Goal: Task Accomplishment & Management: Manage account settings

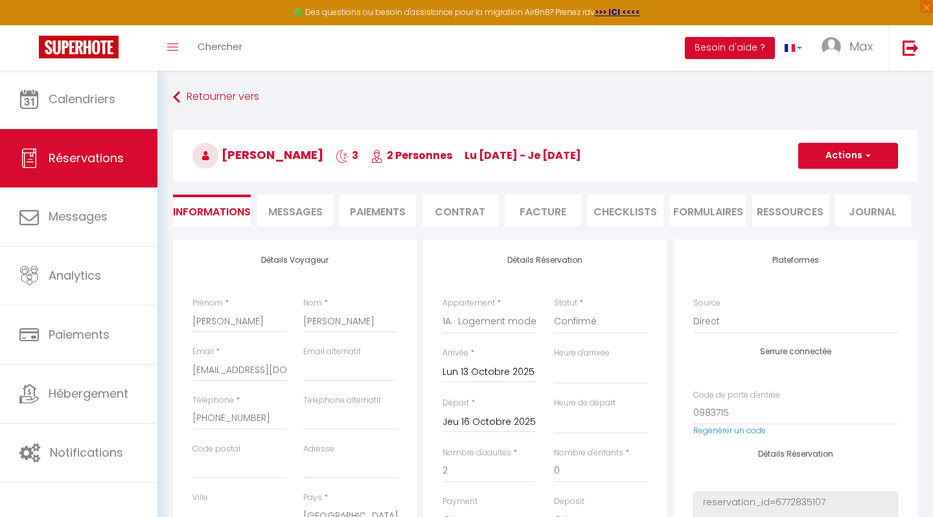
click at [432, 93] on link "Retourner vers" at bounding box center [545, 97] width 745 height 23
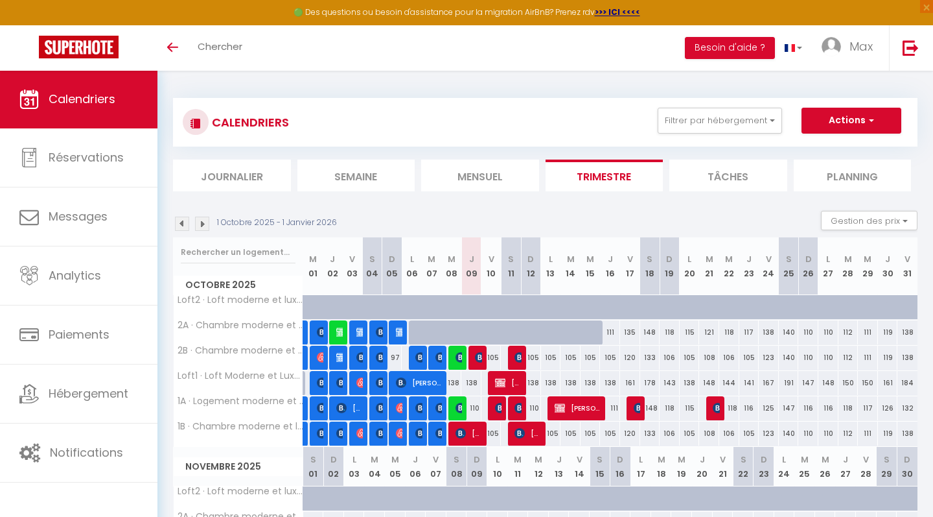
select select
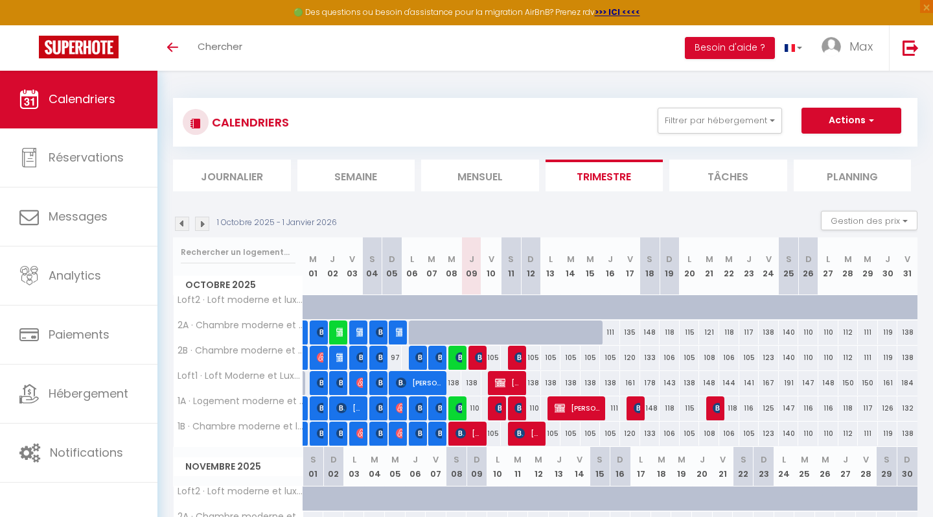
click at [468, 431] on span "[PERSON_NAME]" at bounding box center [469, 433] width 27 height 25
select select "OK"
select select "0"
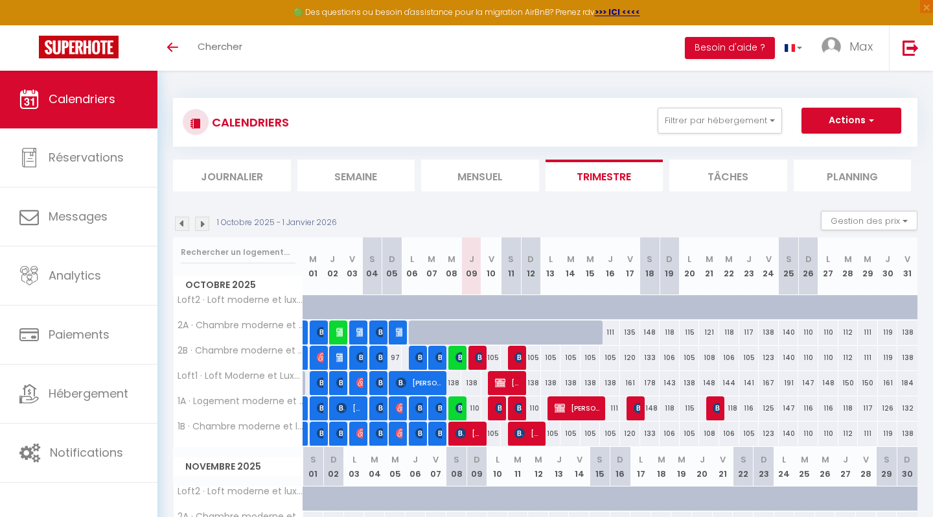
select select "1"
select select
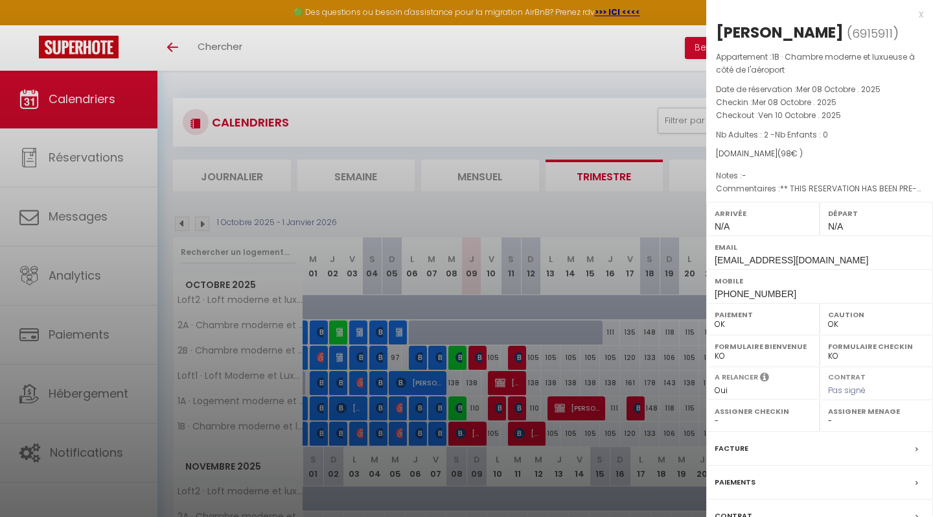
click at [923, 16] on div "x" at bounding box center [814, 14] width 217 height 16
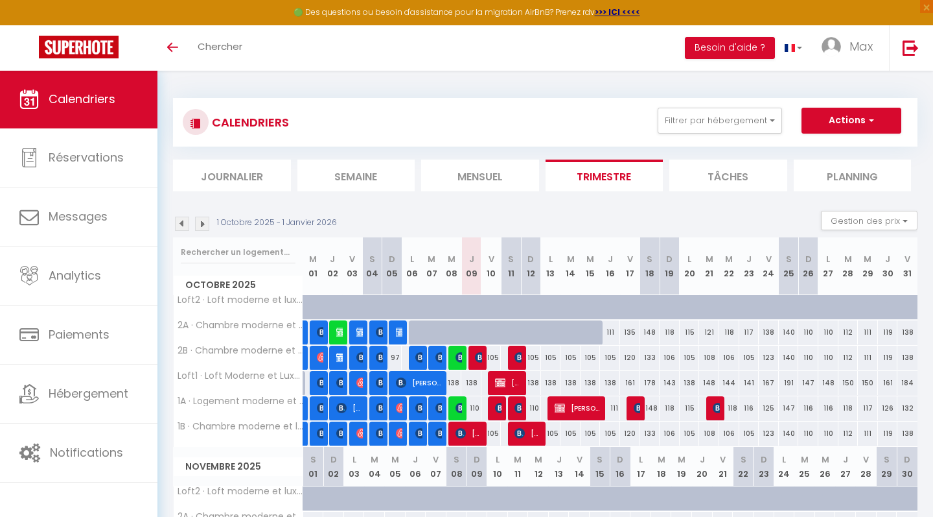
click at [476, 430] on span "[PERSON_NAME]" at bounding box center [469, 433] width 27 height 25
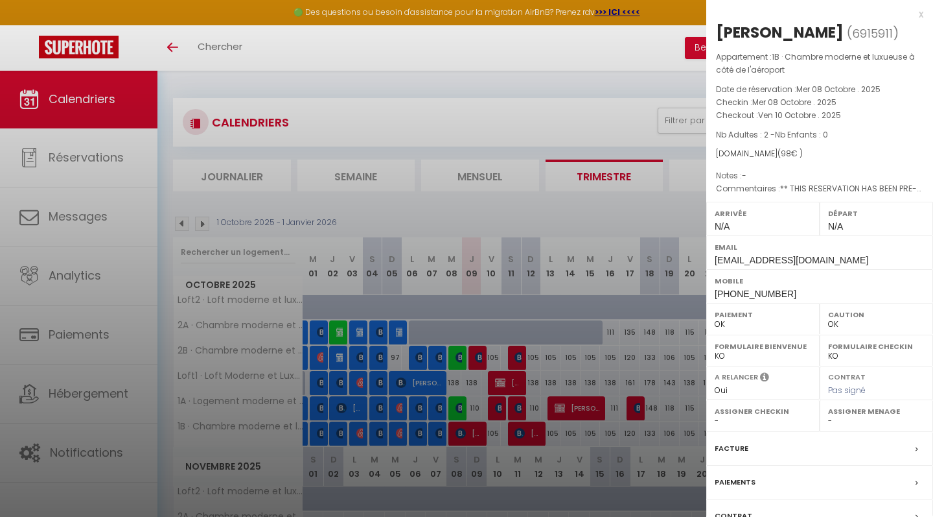
click at [922, 17] on div "x" at bounding box center [814, 14] width 217 height 16
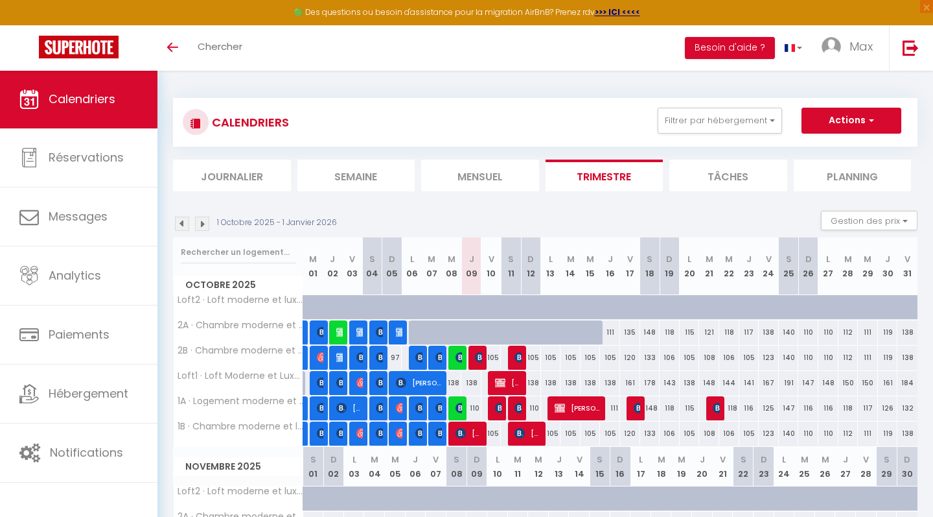
click at [472, 436] on span "[PERSON_NAME]" at bounding box center [469, 433] width 27 height 25
click at [469, 431] on div at bounding box center [466, 258] width 933 height 517
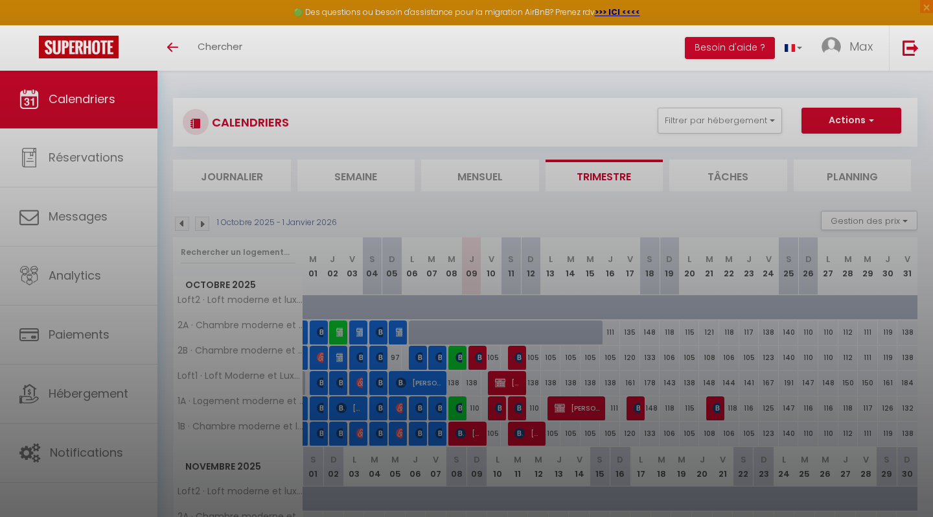
select select "OK"
select select "0"
select select "1"
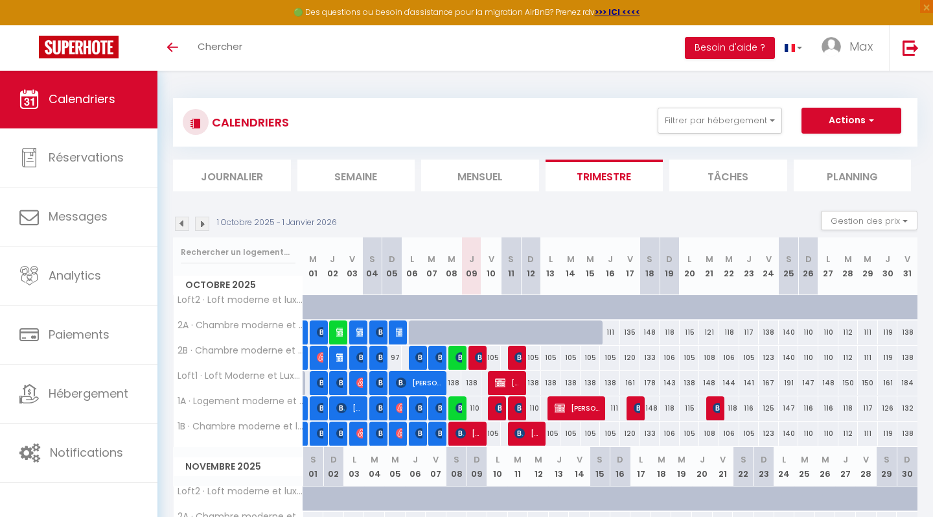
click at [475, 434] on span "[PERSON_NAME]" at bounding box center [469, 433] width 27 height 25
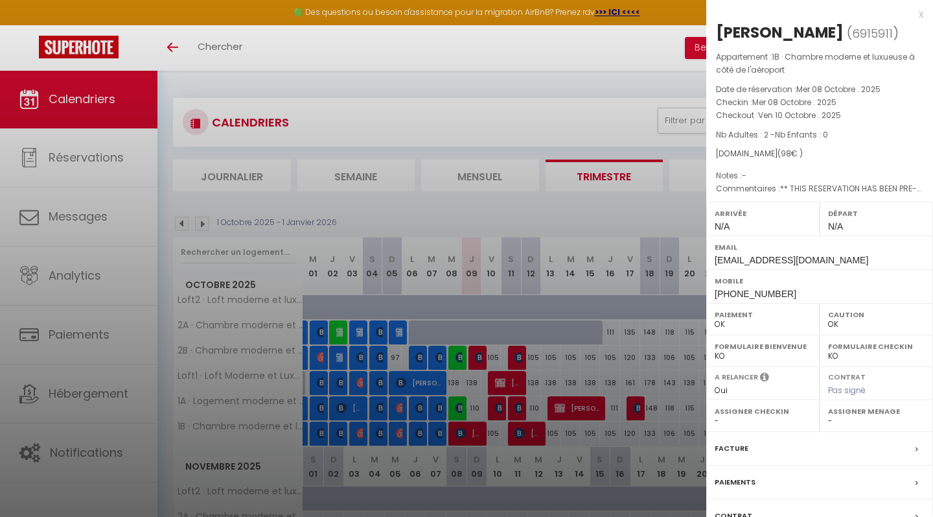
click at [920, 14] on div "x" at bounding box center [814, 14] width 217 height 16
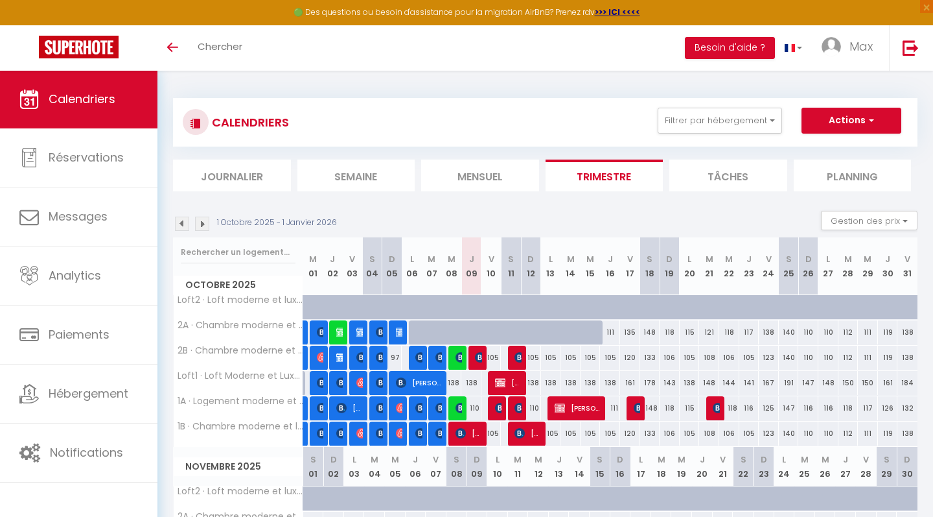
click at [531, 433] on span "[PERSON_NAME]" at bounding box center [528, 433] width 27 height 25
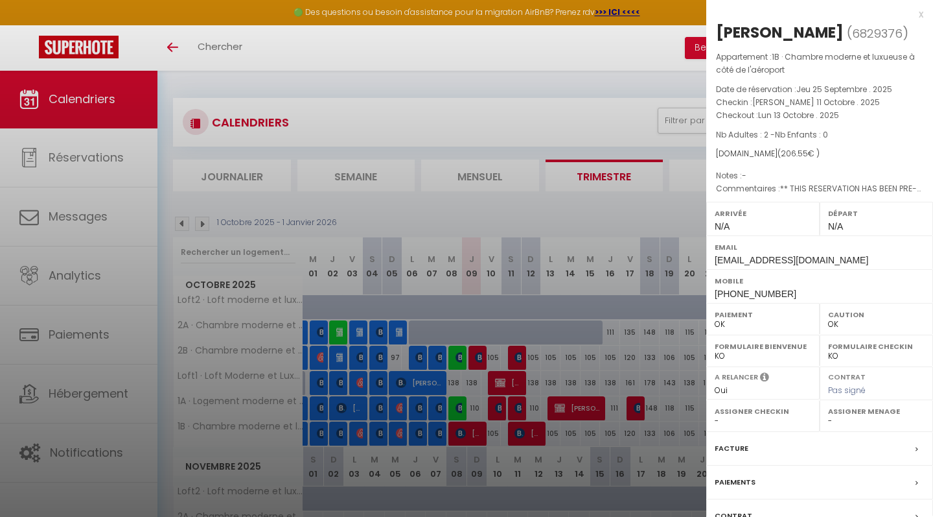
click at [922, 14] on div "x" at bounding box center [814, 14] width 217 height 16
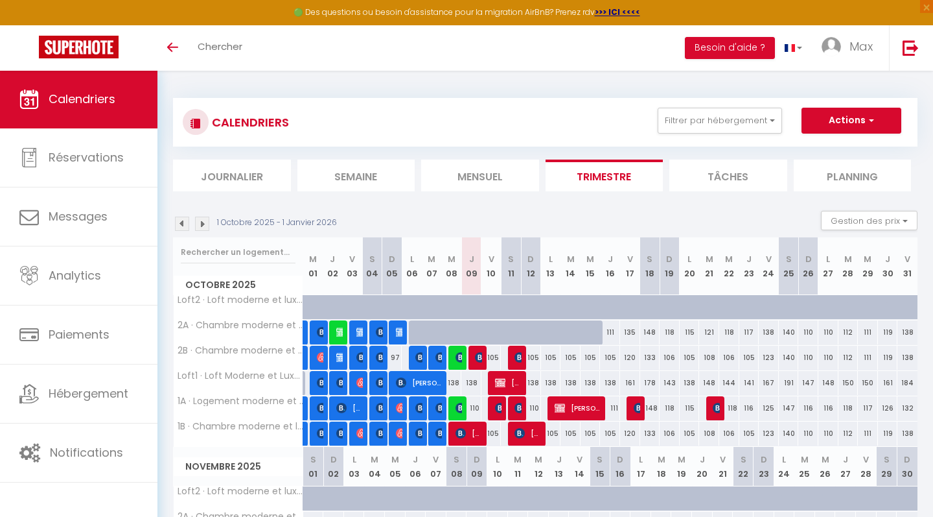
click at [468, 436] on span "[PERSON_NAME]" at bounding box center [469, 433] width 27 height 25
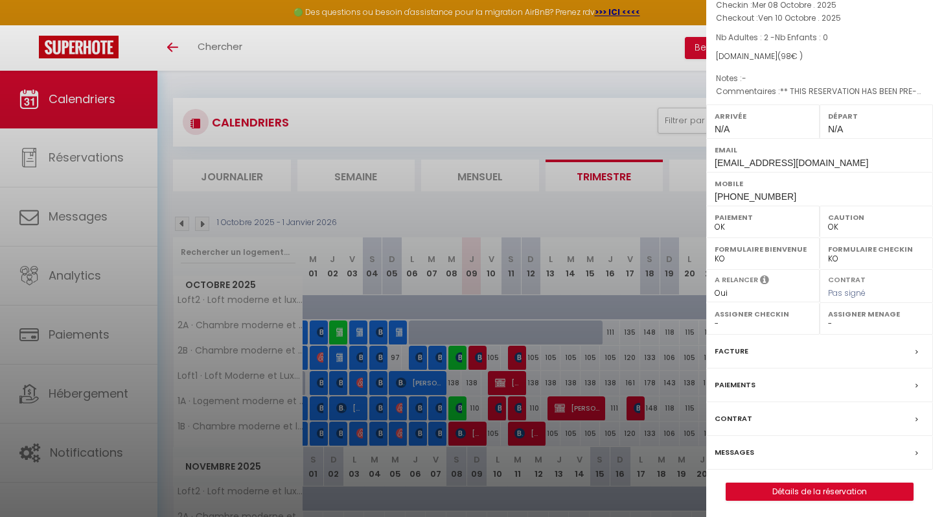
scroll to position [97, 0]
click at [787, 490] on link "Détails de la réservation" at bounding box center [820, 491] width 187 height 17
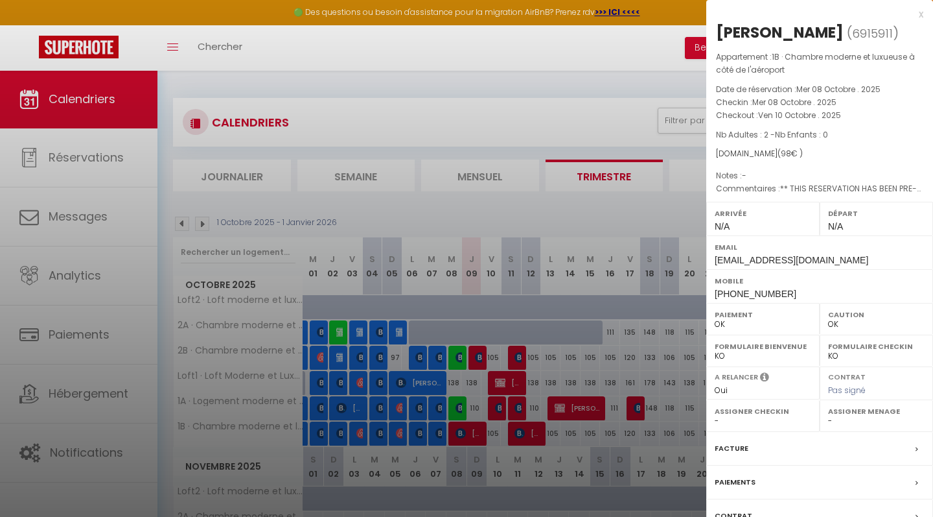
select select
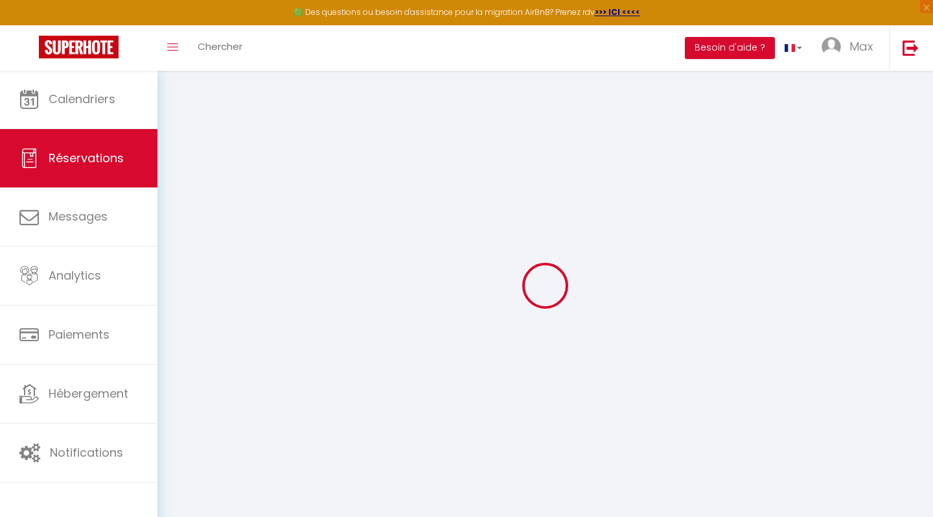
select select
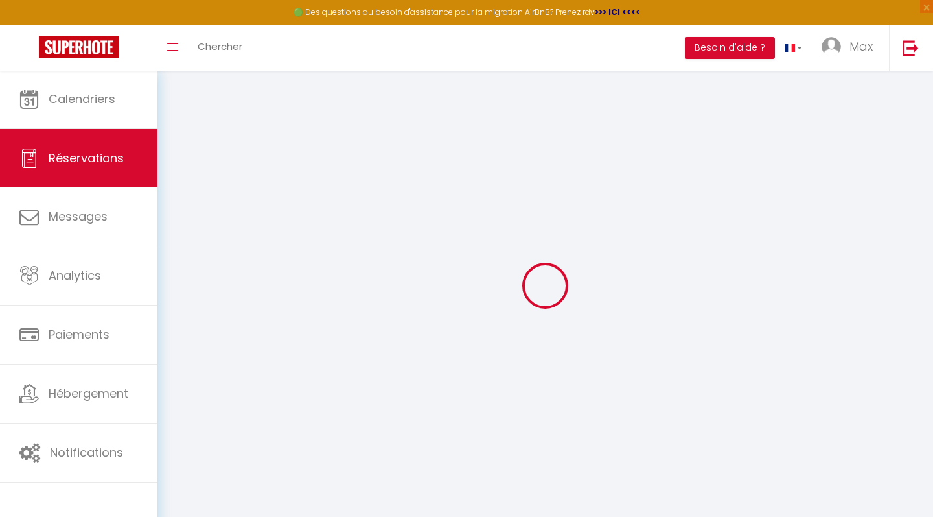
select select
checkbox input "false"
select select
type input "Alexandr"
type input "Stropek"
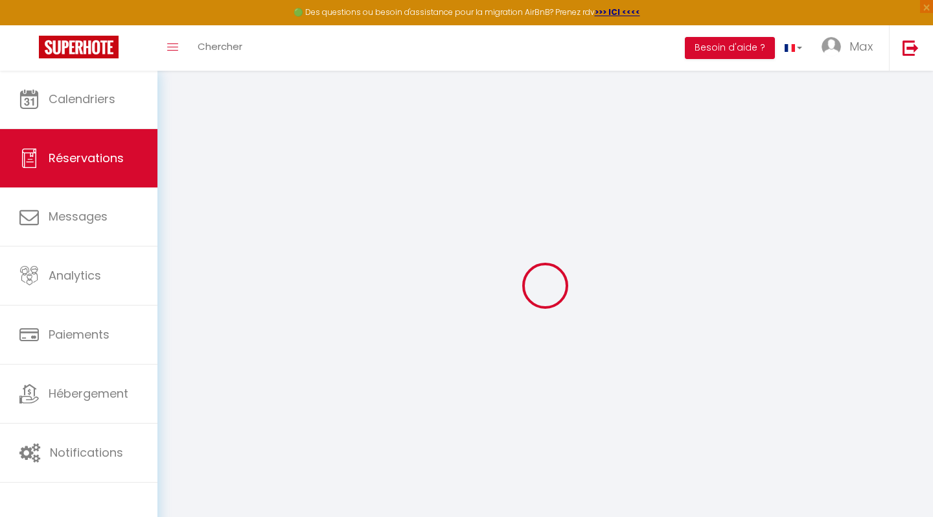
type input "astrop.476999@guest.booking.com"
type input "+4917640750111"
type input "."
select select "DE"
type input "14.7"
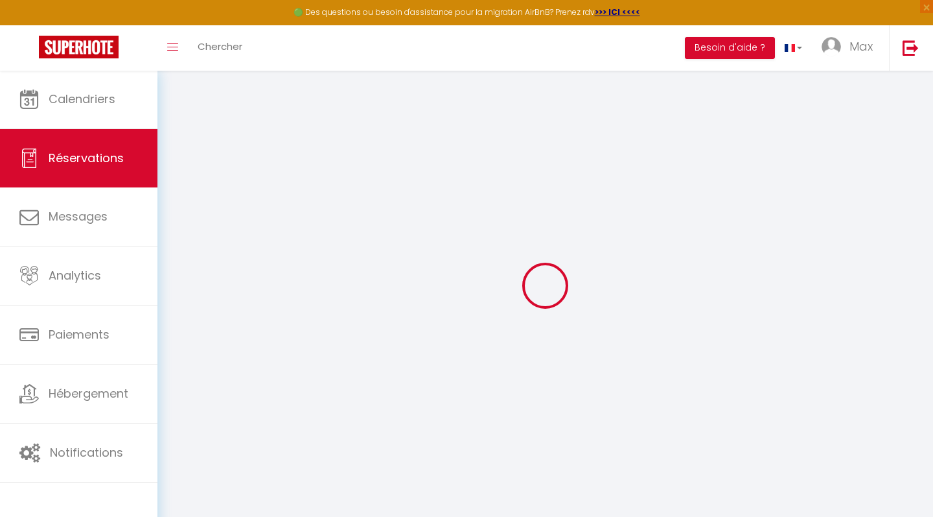
select select "76017"
select select "1"
select select
type input "2"
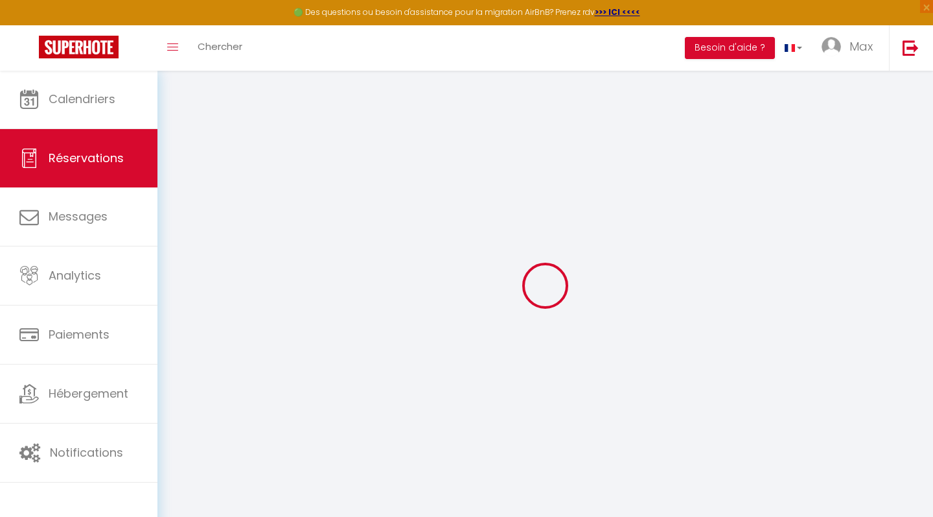
select select "12"
select select
type input "98"
checkbox input "true"
type input "0"
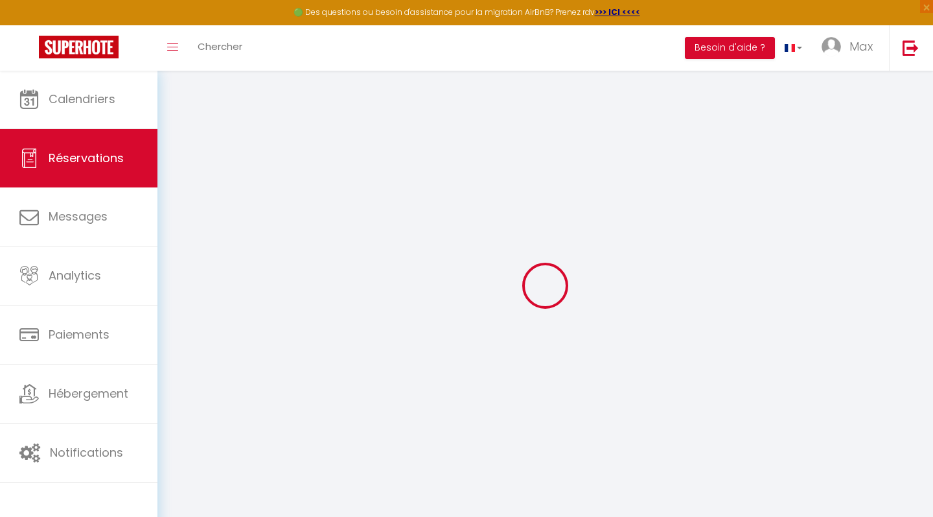
select select "2"
type input "0"
select select
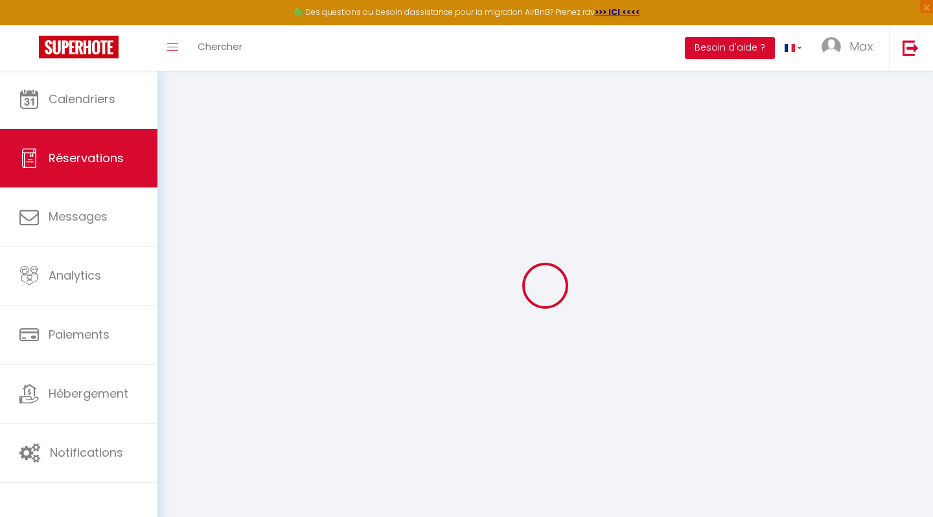
select select
select select "15"
checkbox input "true"
select select
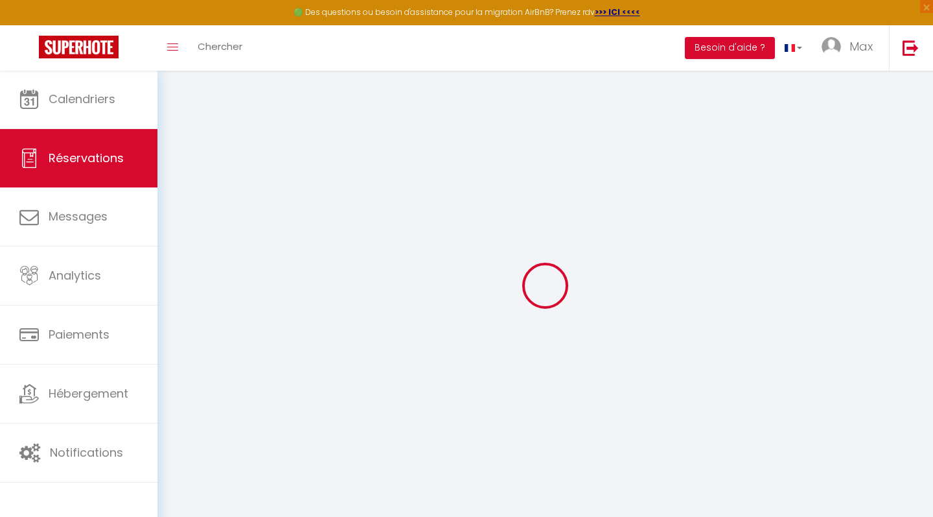
checkbox input "true"
select select
checkbox input "true"
select select
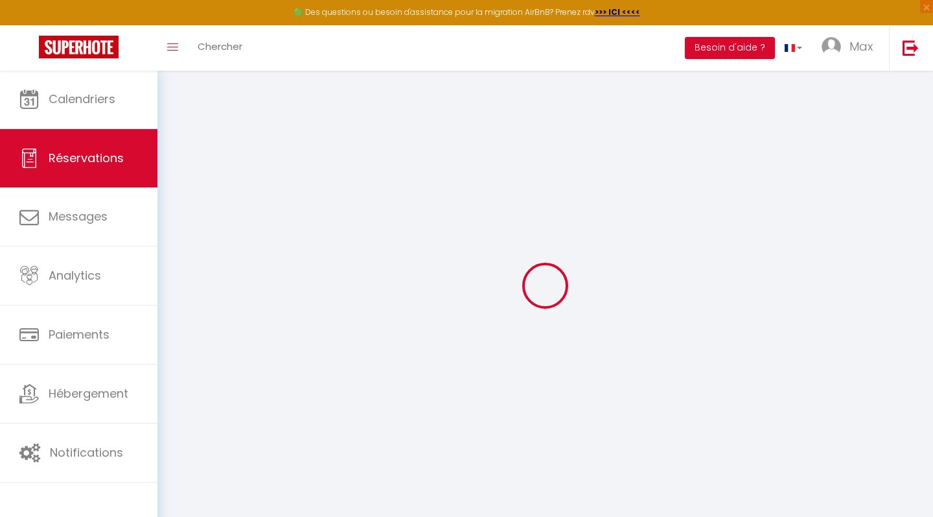
select select
checkbox input "true"
type textarea "** THIS RESERVATION HAS BEEN PRE-PAID ** BOOKING NOTE : Payment charge is EUR 1…"
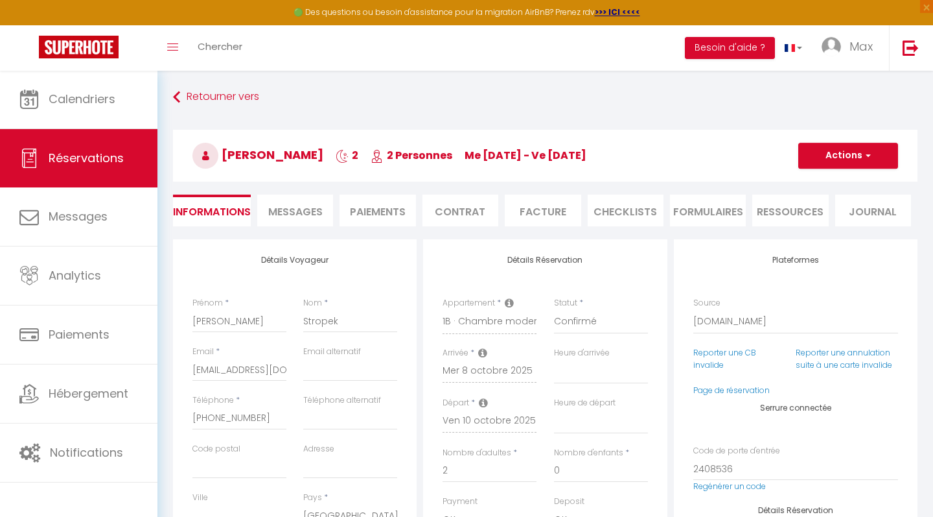
select select
checkbox input "true"
select select
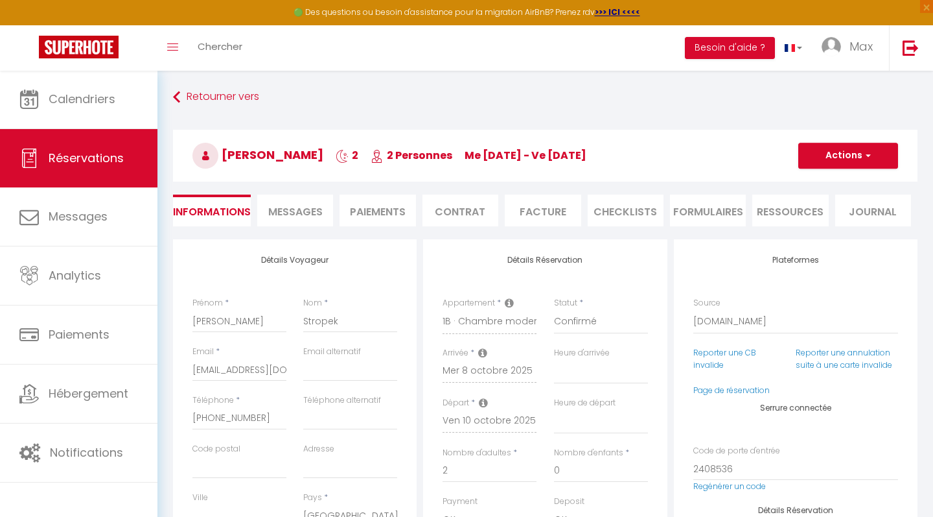
click at [384, 209] on li "Paiements" at bounding box center [378, 210] width 76 height 32
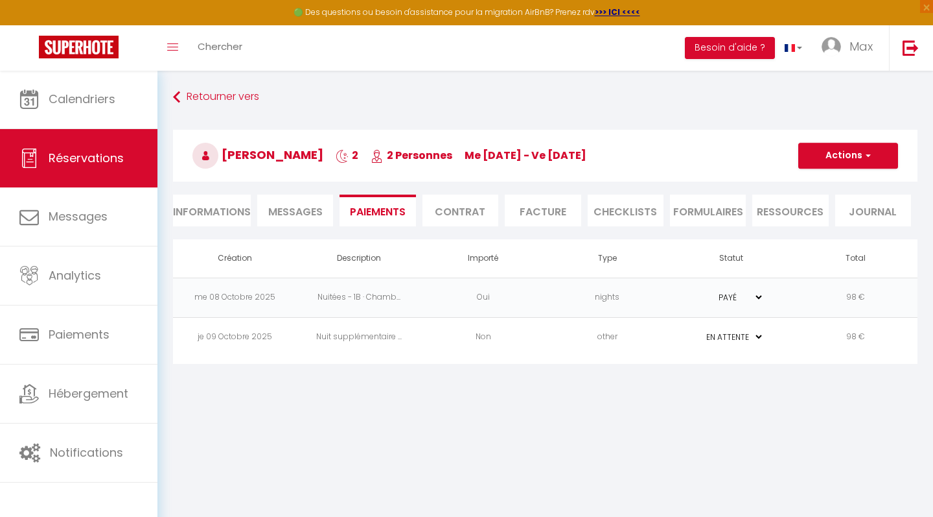
click at [234, 207] on li "Informations" at bounding box center [212, 210] width 78 height 32
select select
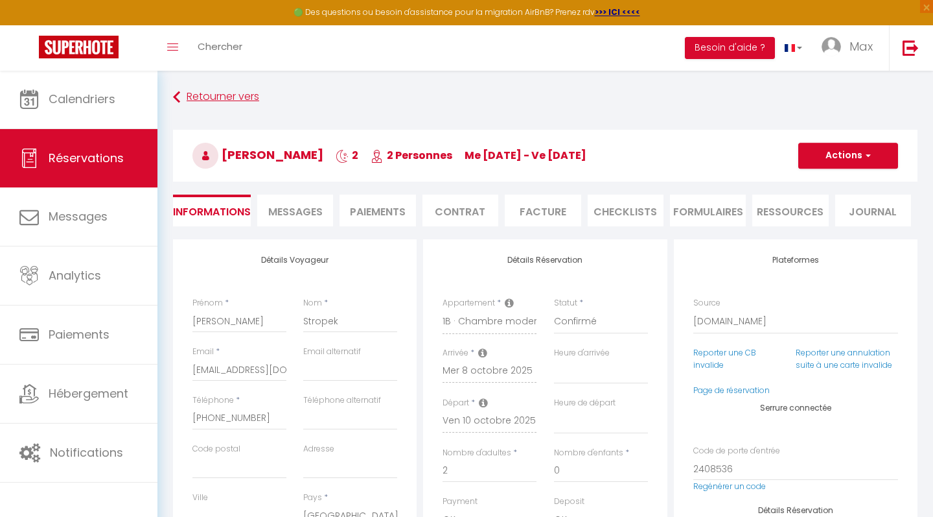
click at [180, 97] on icon at bounding box center [176, 97] width 7 height 23
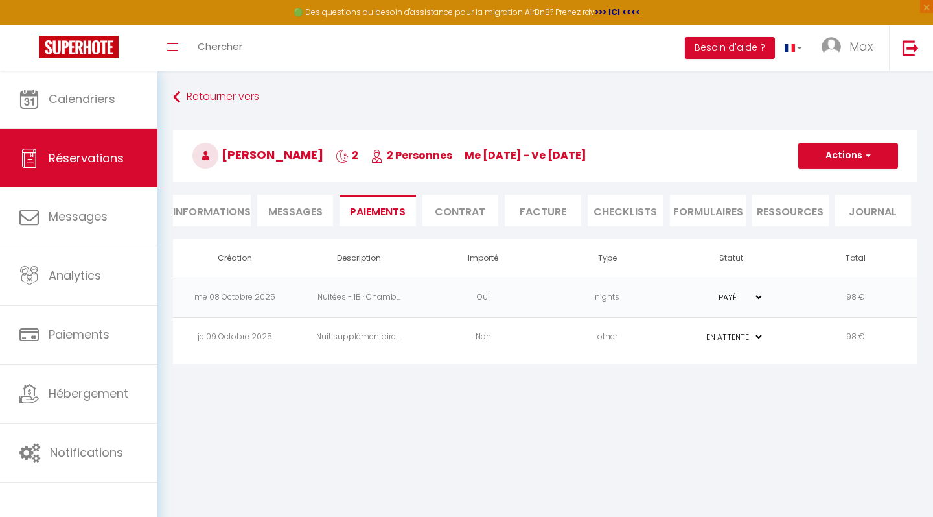
click at [688, 437] on body "🟢 Des questions ou besoin d'assistance pour la migration AirBnB? Prenez rdv >>>…" at bounding box center [466, 328] width 933 height 517
